Goal: Information Seeking & Learning: Learn about a topic

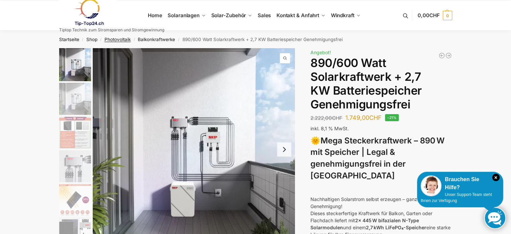
click at [116, 39] on link "Photovoltaik" at bounding box center [118, 39] width 26 height 5
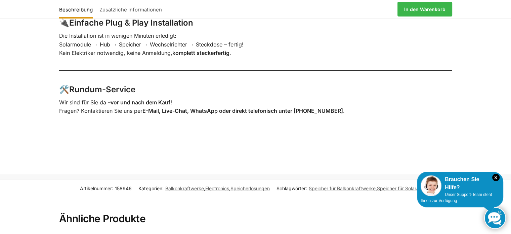
scroll to position [1261, 0]
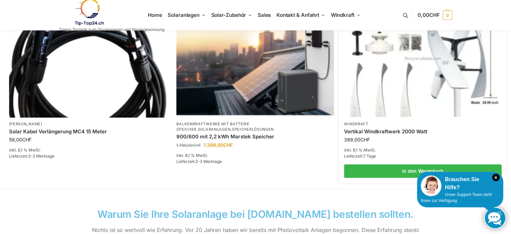
scroll to position [504, 0]
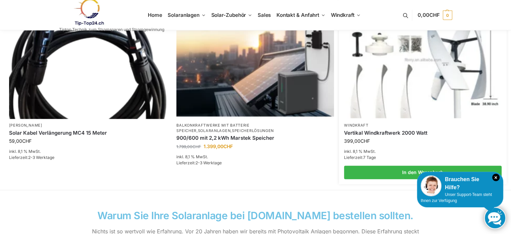
click at [411, 82] on img at bounding box center [423, 60] width 155 height 116
